Goal: Task Accomplishment & Management: Manage account settings

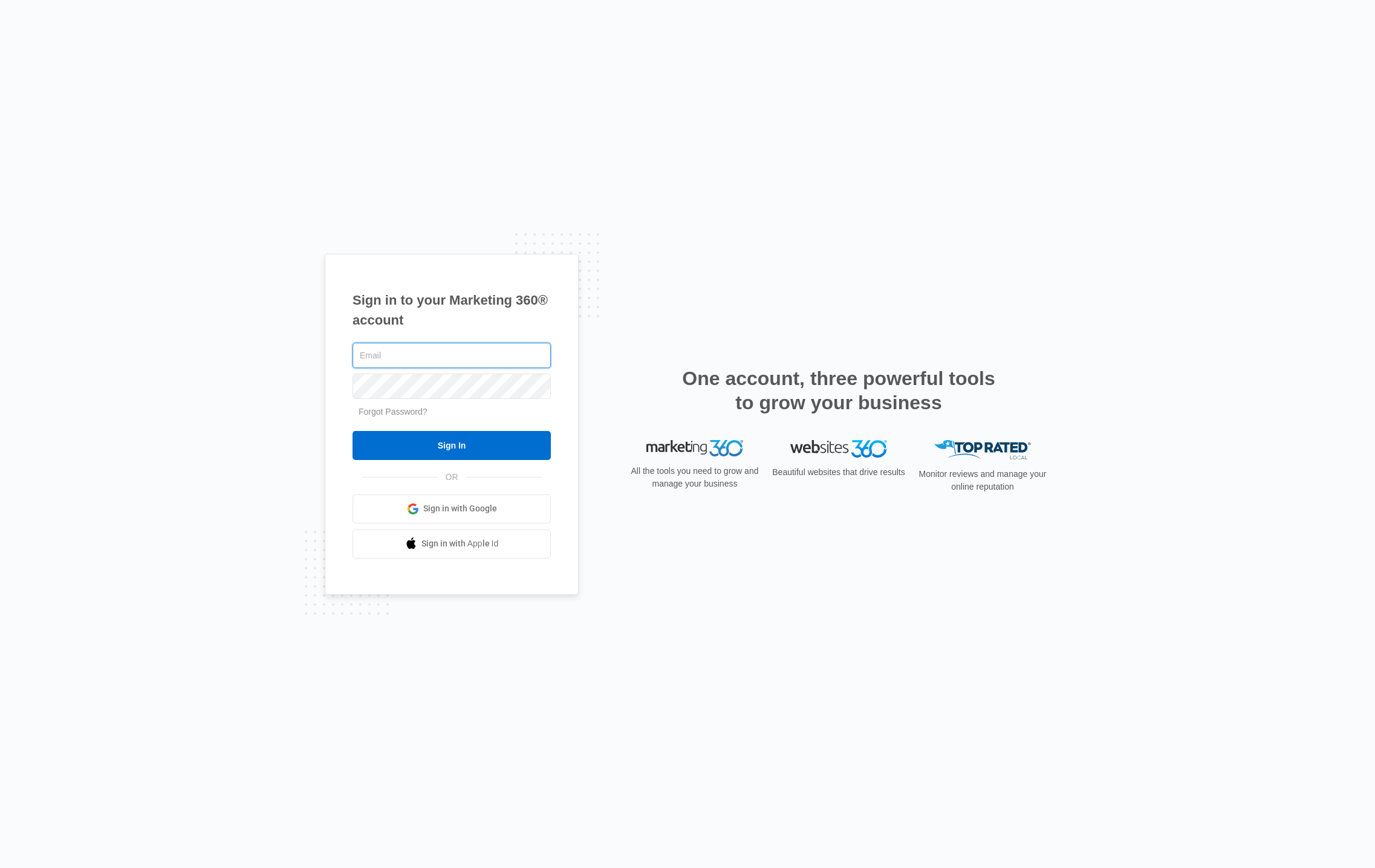
type input "[PERSON_NAME][EMAIL_ADDRESS][PERSON_NAME][DOMAIN_NAME]"
click at [537, 439] on input "Sign In" at bounding box center [451, 446] width 198 height 29
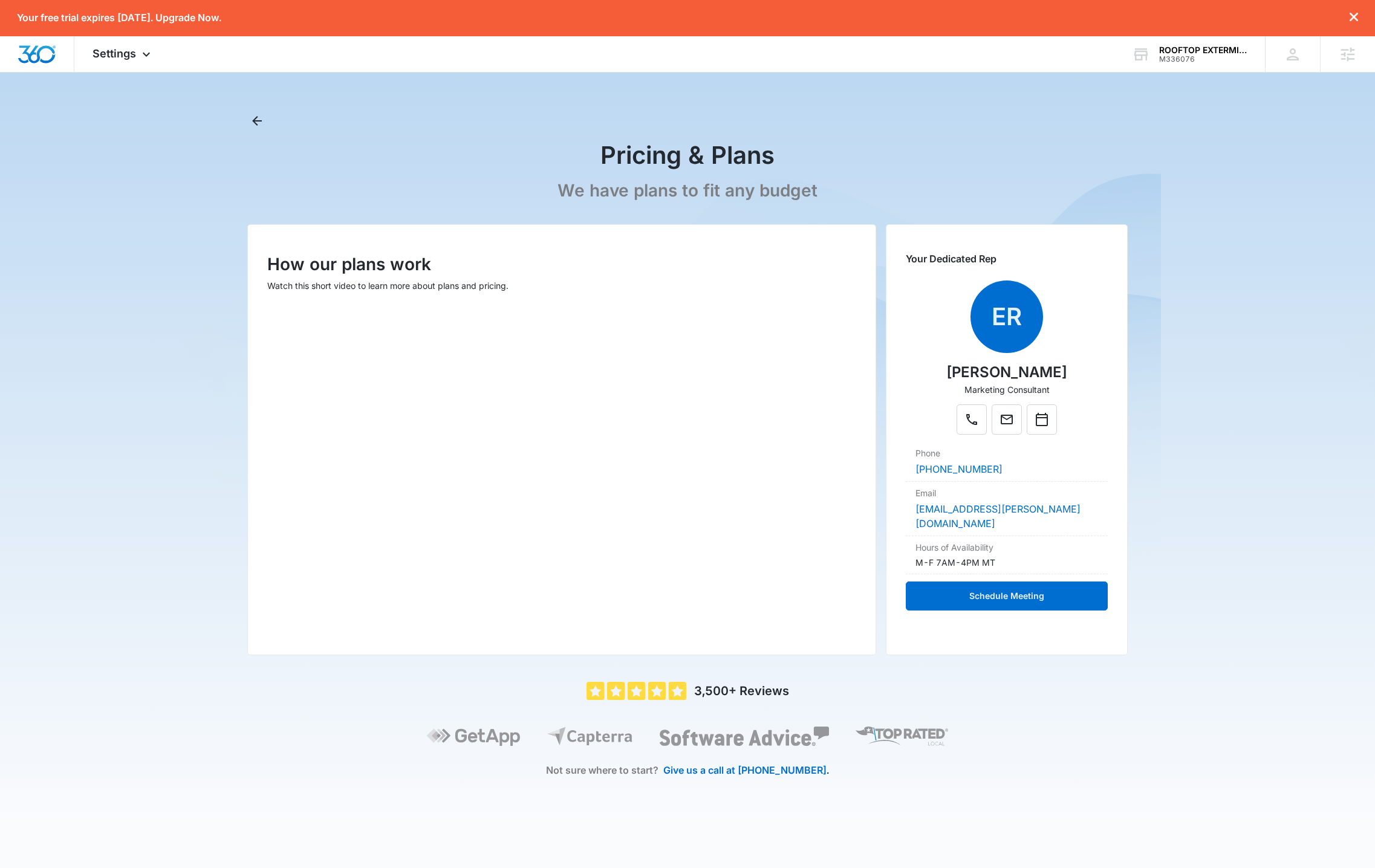
click at [1347, 18] on div at bounding box center [1347, 18] width 22 height 12
click at [1353, 16] on icon "dismiss this dialog" at bounding box center [1354, 17] width 8 height 8
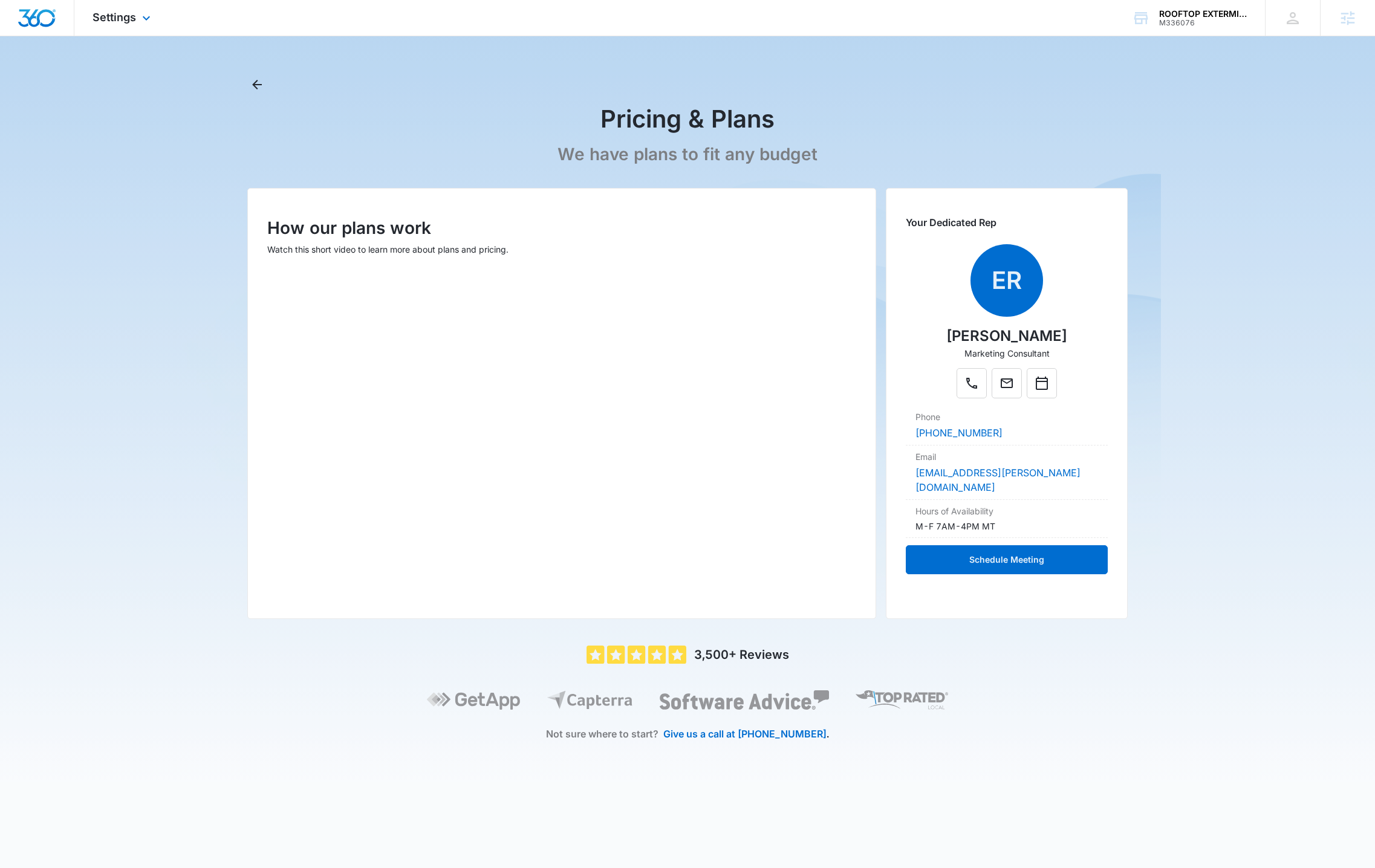
click at [137, 24] on div "Settings Apps Reputation Websites Forms CRM Email Shop Payments Ads Intelligenc…" at bounding box center [123, 18] width 97 height 35
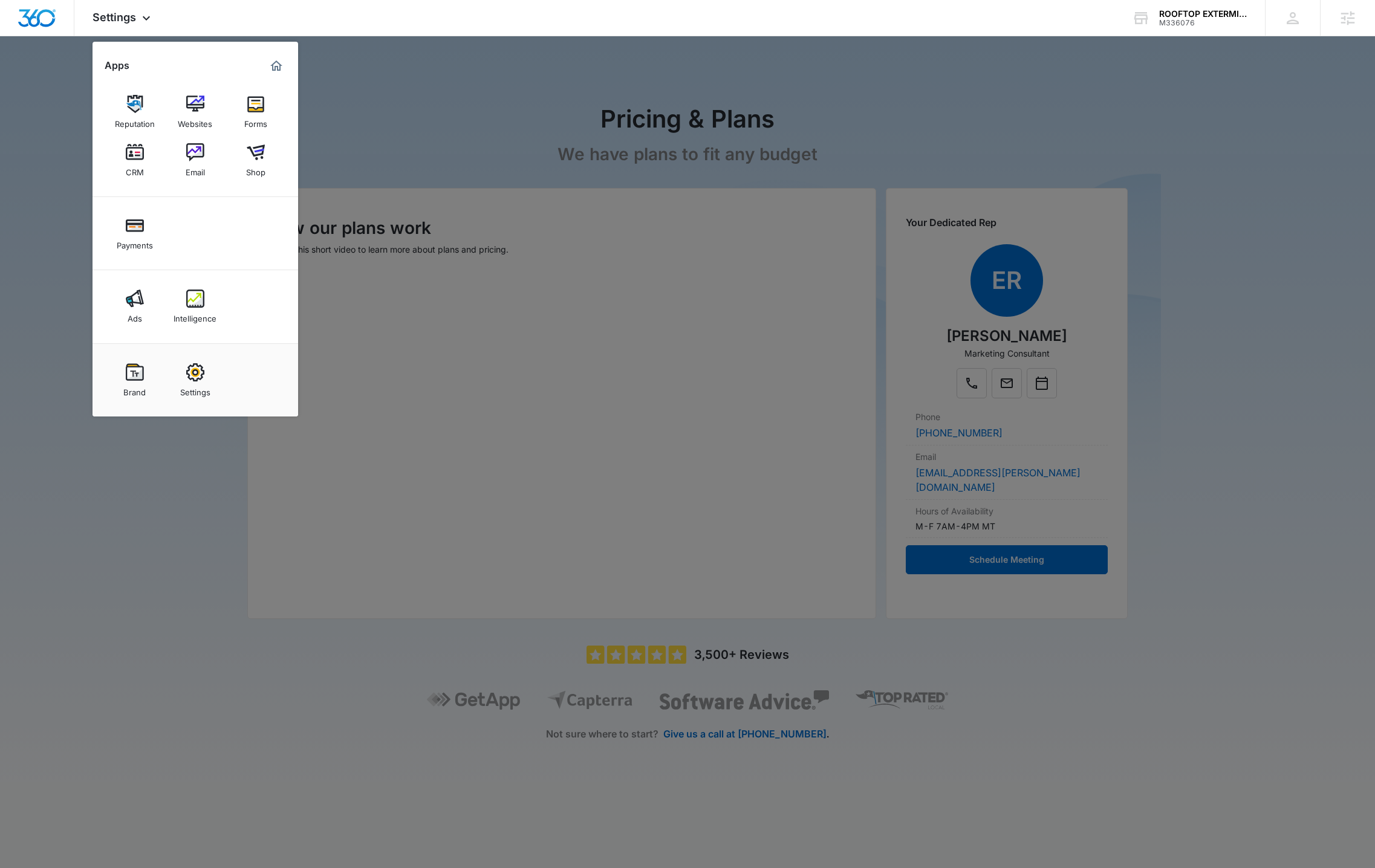
click at [469, 97] on div at bounding box center [688, 434] width 1375 height 868
